Goal: Information Seeking & Learning: Learn about a topic

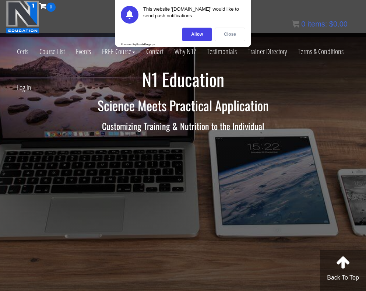
click at [234, 34] on div "Close" at bounding box center [230, 35] width 31 height 14
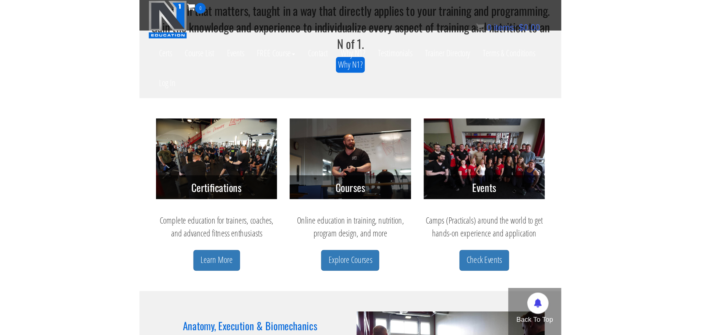
scroll to position [245, 0]
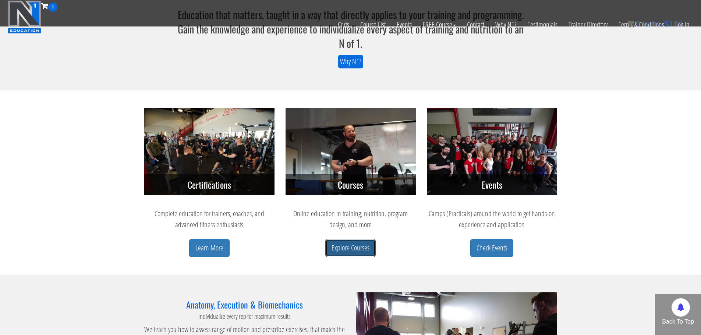
click at [349, 254] on link "Explore Courses" at bounding box center [350, 248] width 50 height 18
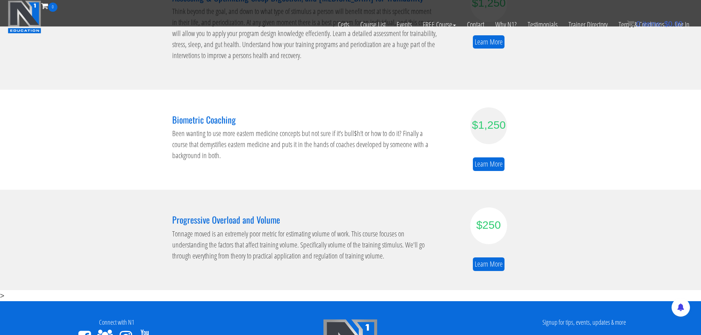
scroll to position [429, 0]
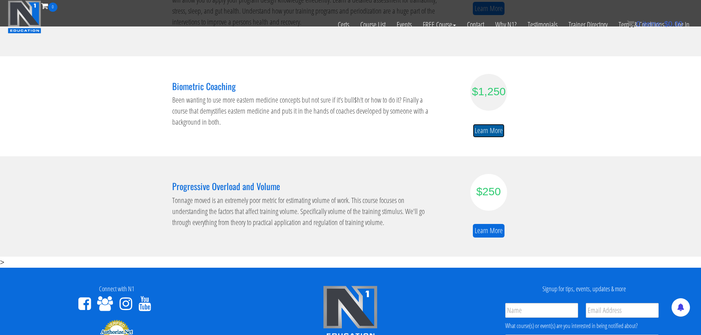
click at [501, 131] on link "Learn More" at bounding box center [489, 131] width 32 height 14
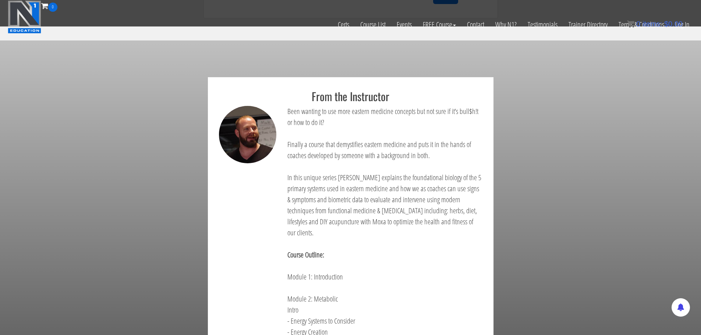
scroll to position [307, 0]
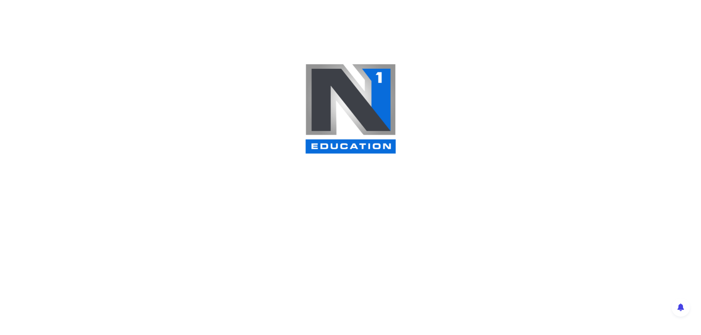
scroll to position [477, 0]
